Goal: Navigation & Orientation: Find specific page/section

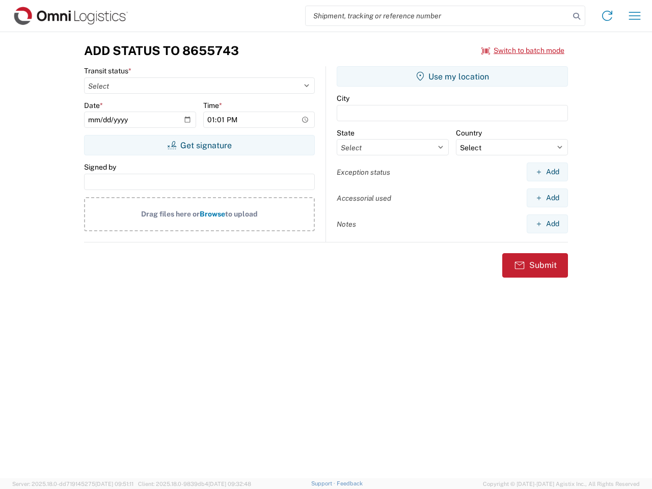
click at [438, 16] on input "search" at bounding box center [438, 15] width 264 height 19
click at [577, 16] on icon at bounding box center [577, 16] width 14 height 14
click at [607, 16] on icon at bounding box center [607, 16] width 16 height 16
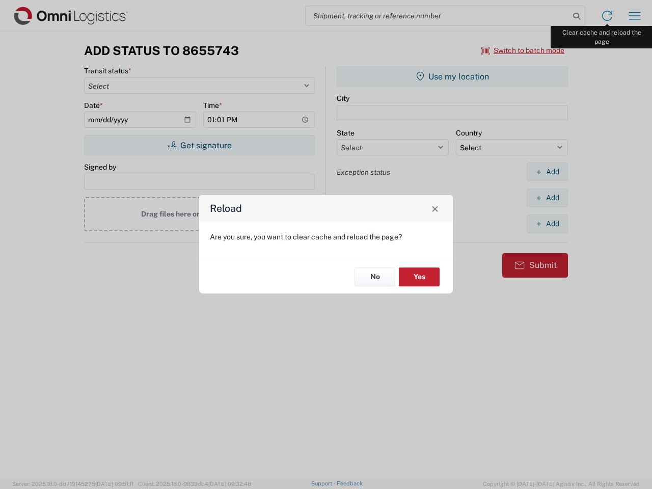
click at [635, 16] on div "Reload Are you sure, you want to clear cache and reload the page? No Yes" at bounding box center [326, 244] width 652 height 489
click at [523, 50] on div "Reload Are you sure, you want to clear cache and reload the page? No Yes" at bounding box center [326, 244] width 652 height 489
click at [199, 145] on div "Reload Are you sure, you want to clear cache and reload the page? No Yes" at bounding box center [326, 244] width 652 height 489
click at [453, 76] on div "Reload Are you sure, you want to clear cache and reload the page? No Yes" at bounding box center [326, 244] width 652 height 489
click at [547, 172] on div "Reload Are you sure, you want to clear cache and reload the page? No Yes" at bounding box center [326, 244] width 652 height 489
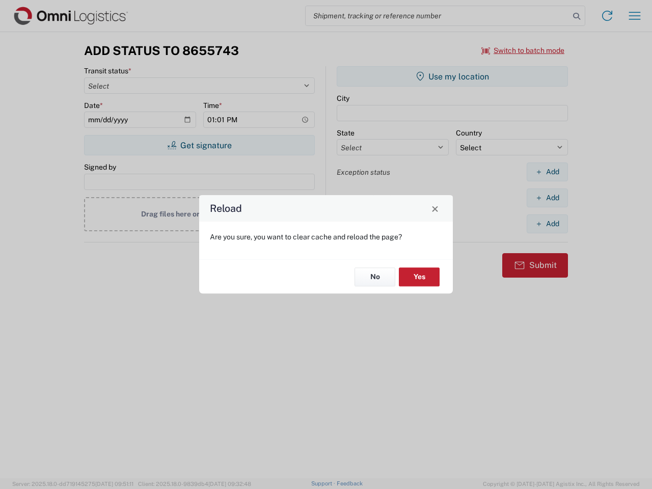
click at [547, 198] on div "Reload Are you sure, you want to clear cache and reload the page? No Yes" at bounding box center [326, 244] width 652 height 489
click at [547, 224] on div "Reload Are you sure, you want to clear cache and reload the page? No Yes" at bounding box center [326, 244] width 652 height 489
